Goal: Task Accomplishment & Management: Use online tool/utility

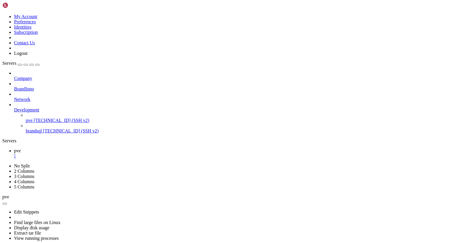
scroll to position [3532, 0]
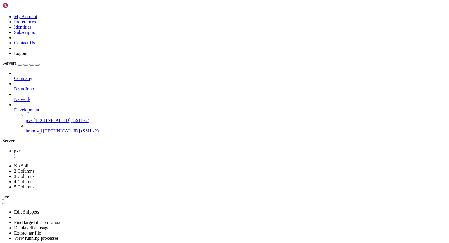
scroll to position [4993, 0]
drag, startPoint x: 5, startPoint y: 332, endPoint x: 105, endPoint y: 331, distance: 100.8
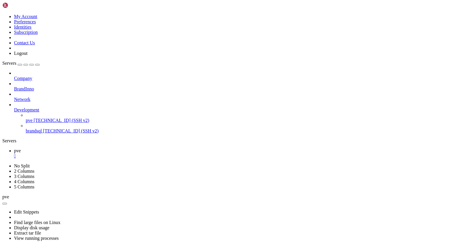
scroll to position [7819, 0]
drag, startPoint x: 42, startPoint y: 365, endPoint x: 108, endPoint y: 365, distance: 65.5
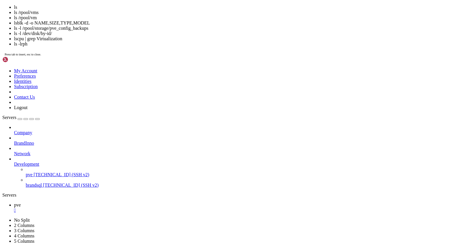
scroll to position [7834, 0]
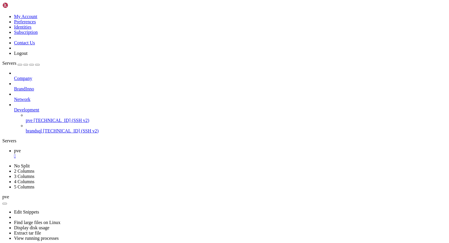
drag, startPoint x: 44, startPoint y: 451, endPoint x: 231, endPoint y: 451, distance: 186.4
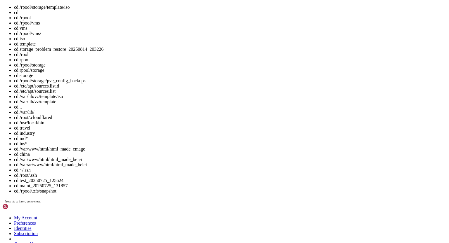
scroll to position [7844, 0]
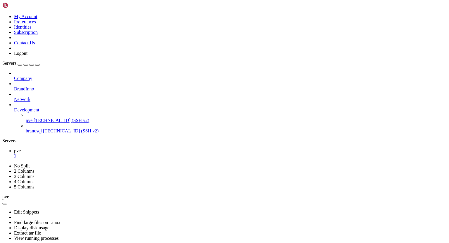
drag, startPoint x: 5, startPoint y: 441, endPoint x: 39, endPoint y: 440, distance: 33.3
drag, startPoint x: 37, startPoint y: 416, endPoint x: 110, endPoint y: 414, distance: 73.1
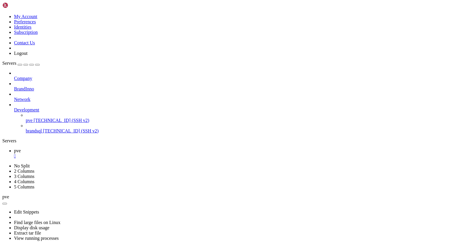
scroll to position [8217, 0]
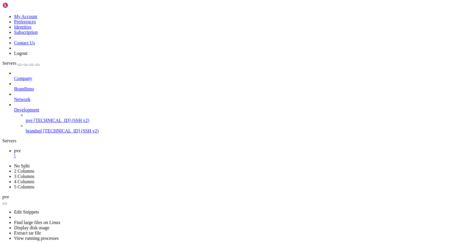
drag, startPoint x: 44, startPoint y: 451, endPoint x: 110, endPoint y: 451, distance: 66.0
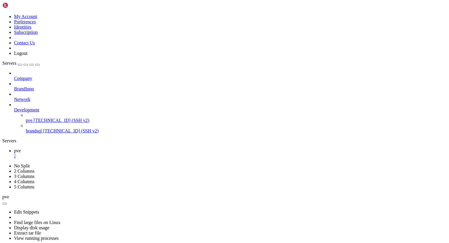
scroll to position [10070, 0]
drag, startPoint x: 44, startPoint y: 441, endPoint x: 70, endPoint y: 441, distance: 25.1
drag, startPoint x: 5, startPoint y: 371, endPoint x: 93, endPoint y: 371, distance: 87.7
